Goal: Book appointment/travel/reservation

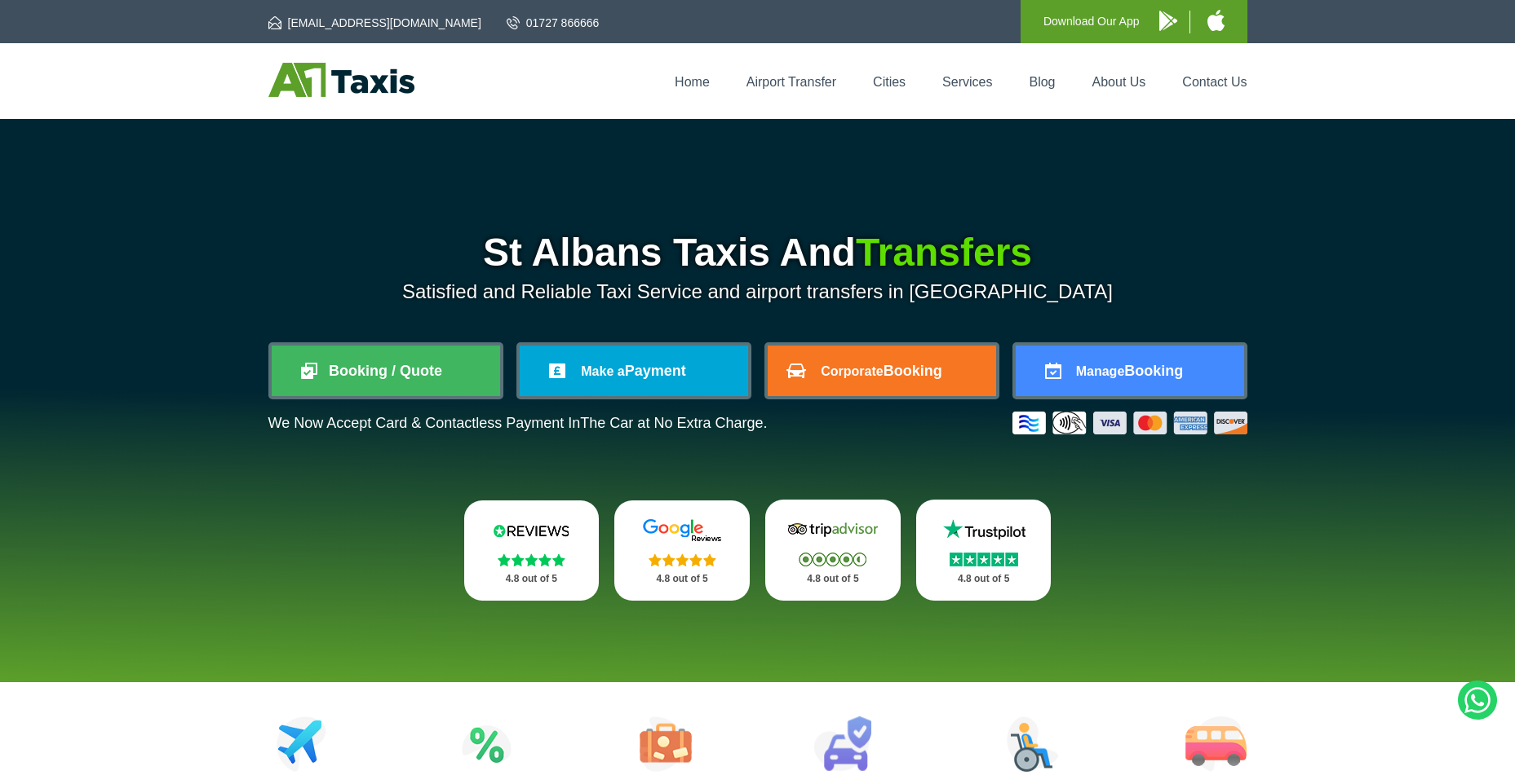
click at [431, 346] on link "Booking / Quote" at bounding box center [386, 370] width 228 height 51
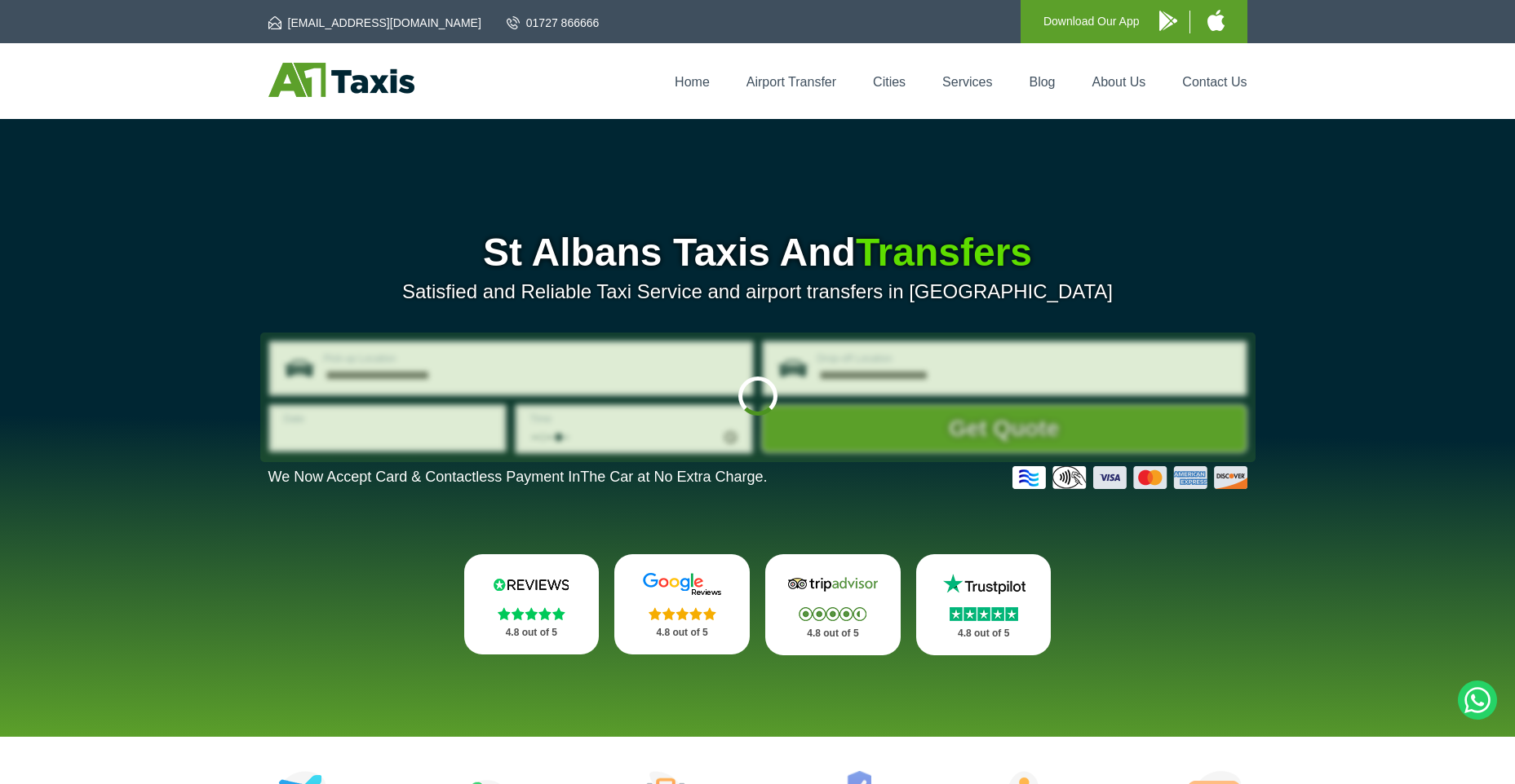
type input "**********"
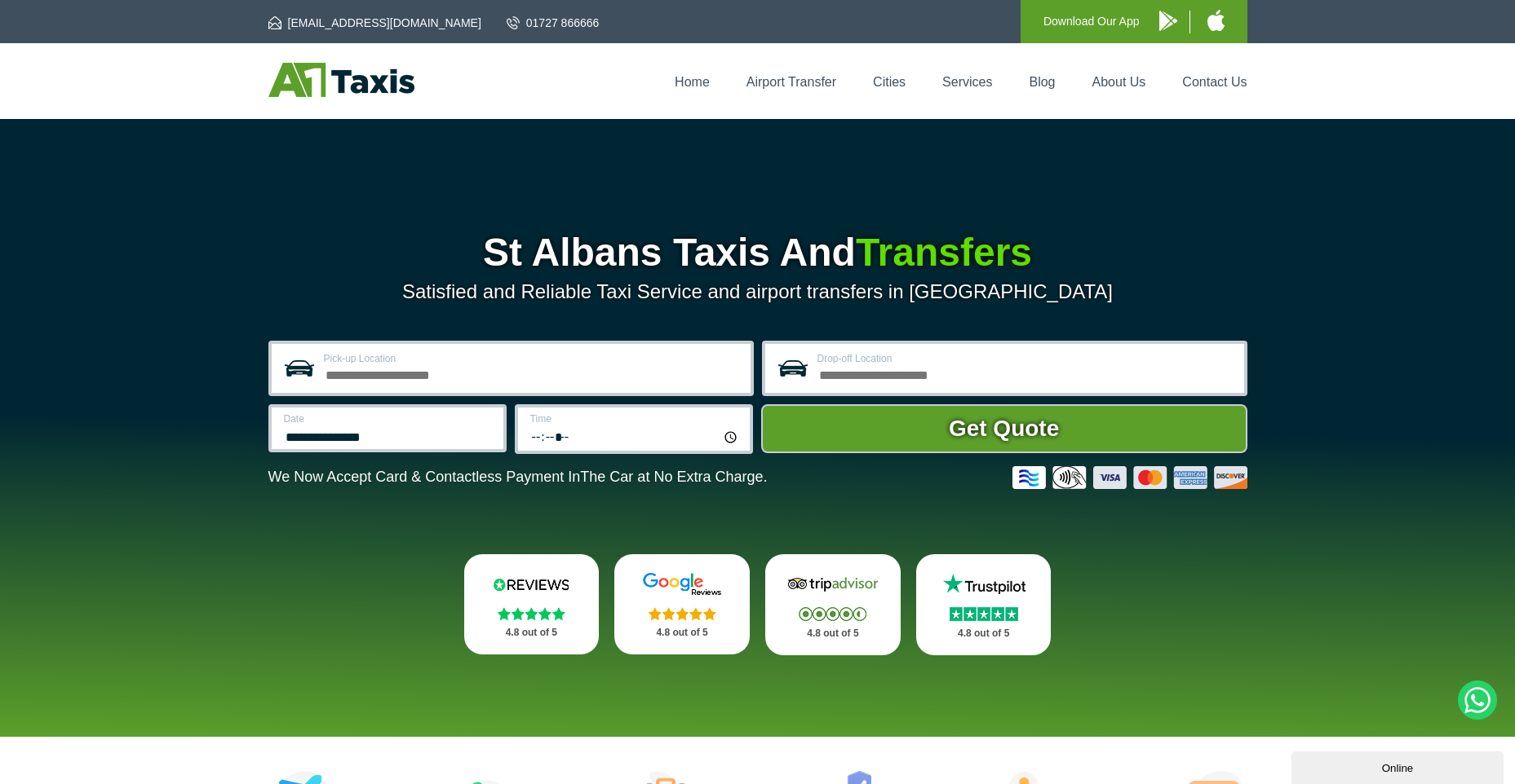
click at [500, 364] on input "Pick-up Location" at bounding box center [532, 373] width 417 height 19
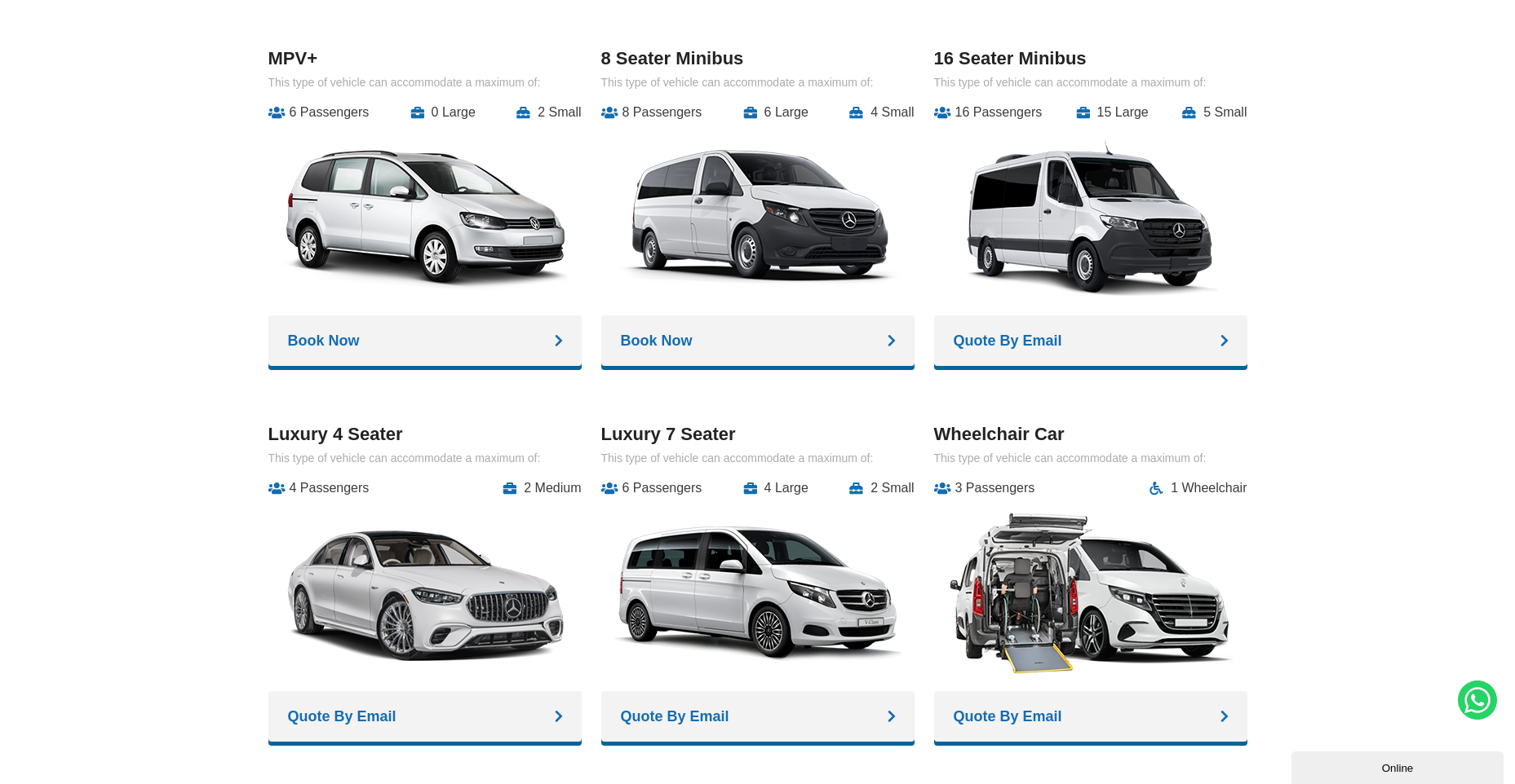
scroll to position [1549, 0]
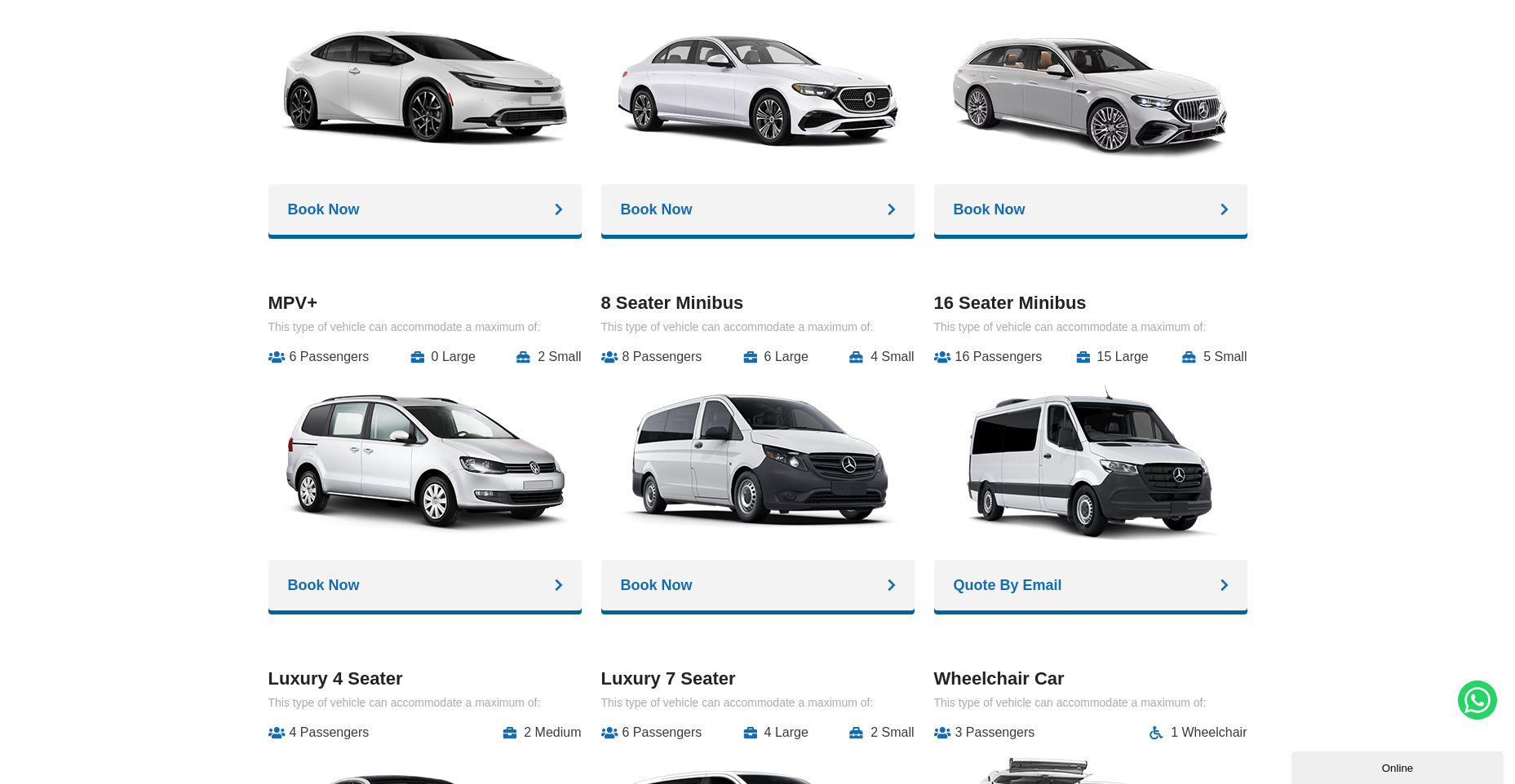
click at [740, 463] on img at bounding box center [758, 462] width 285 height 171
click at [730, 591] on link "Book Now" at bounding box center [758, 585] width 313 height 51
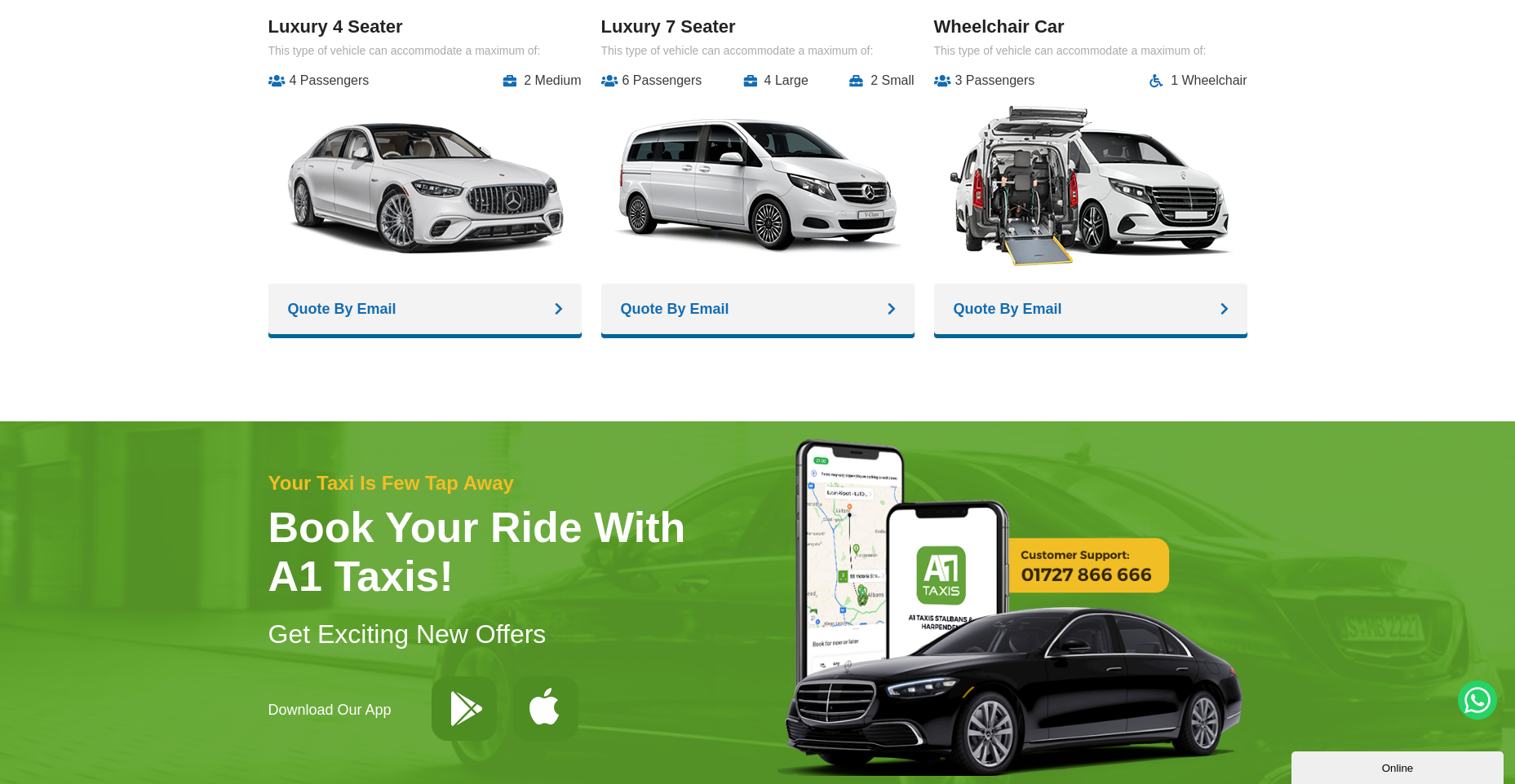
scroll to position [2771, 0]
